Goal: Task Accomplishment & Management: Manage account settings

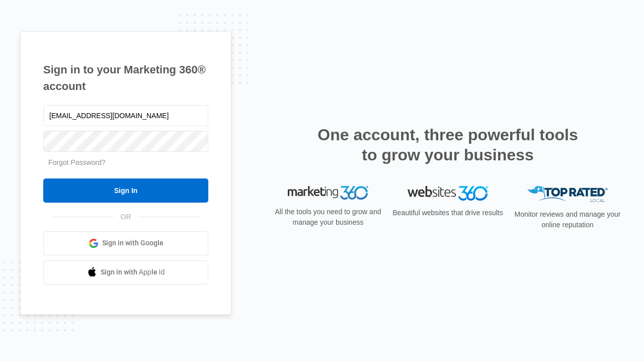
type input "[EMAIL_ADDRESS][DOMAIN_NAME]"
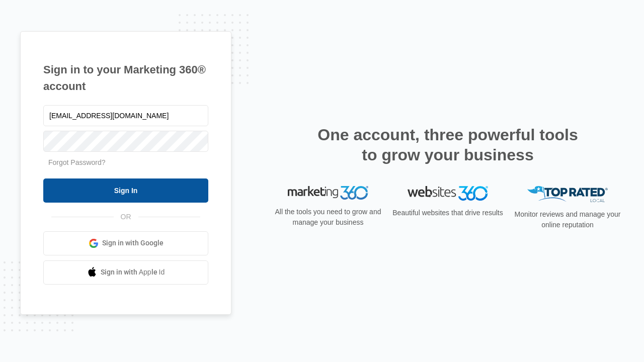
click at [126, 190] on input "Sign In" at bounding box center [125, 191] width 165 height 24
